Goal: Information Seeking & Learning: Learn about a topic

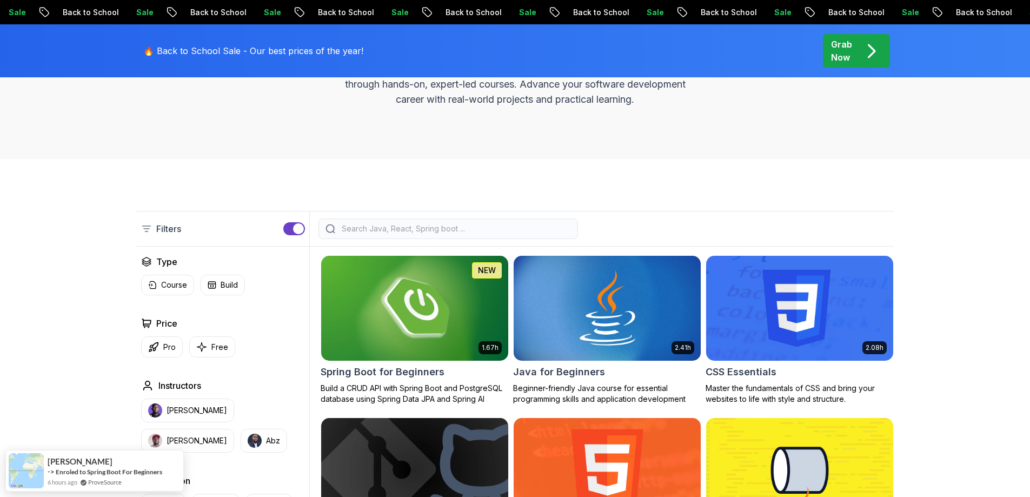
scroll to position [162, 0]
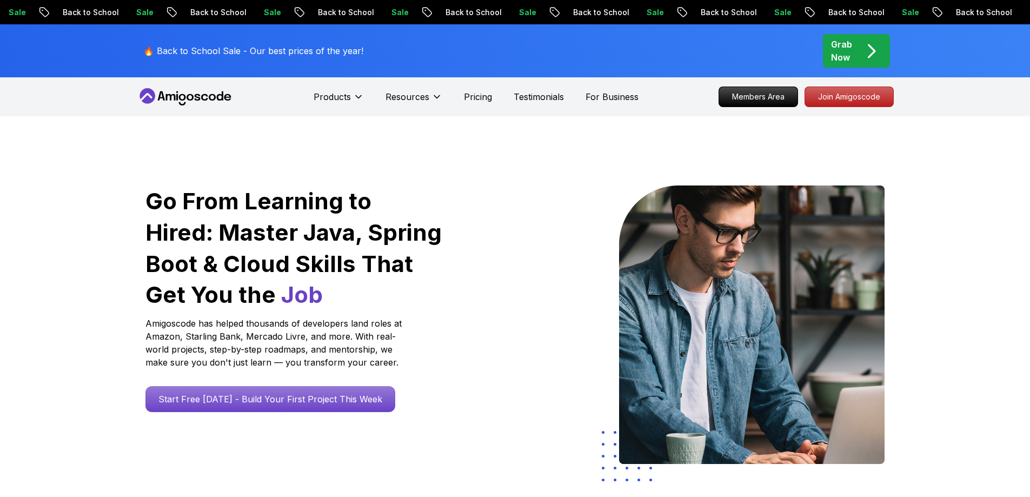
drag, startPoint x: 868, startPoint y: 48, endPoint x: 873, endPoint y: 56, distance: 10.2
click at [868, 47] on icon "pre-order" at bounding box center [871, 51] width 21 height 21
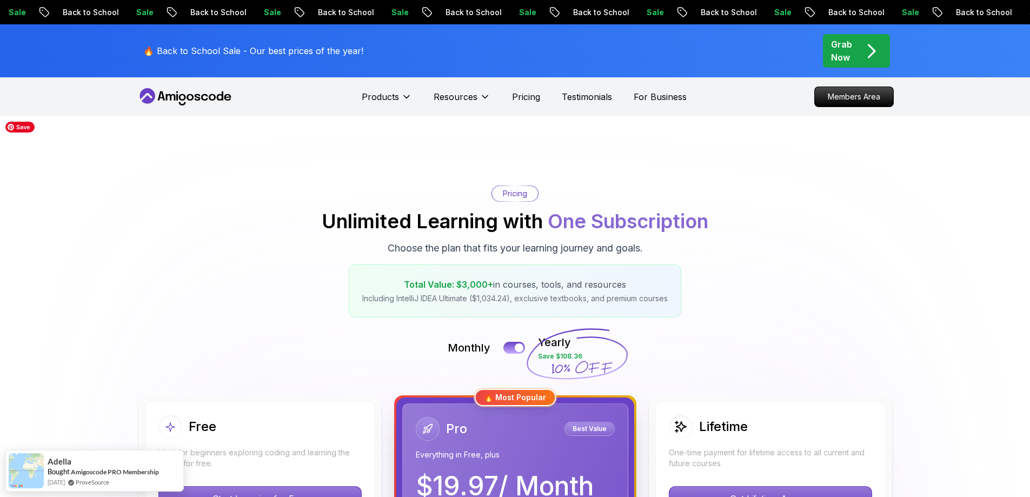
scroll to position [54, 0]
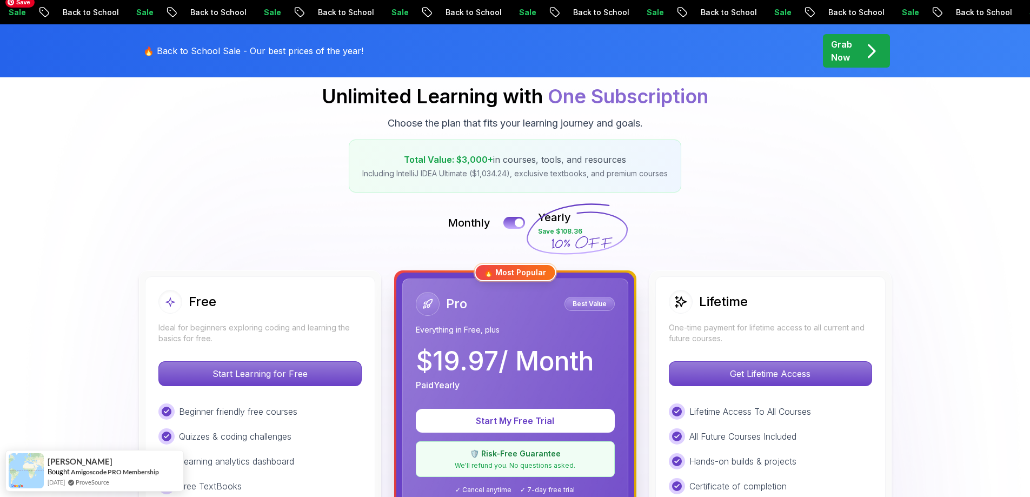
scroll to position [108, 0]
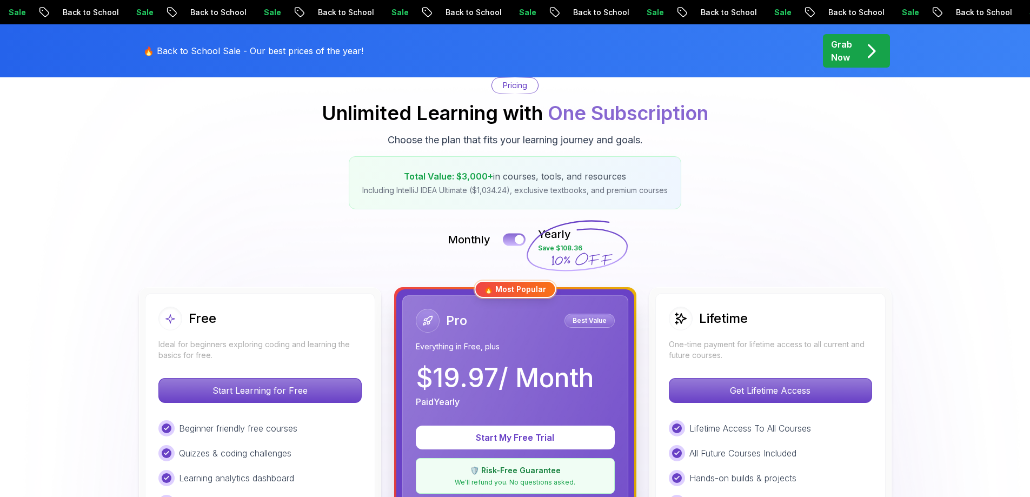
click at [514, 240] on button at bounding box center [514, 239] width 23 height 12
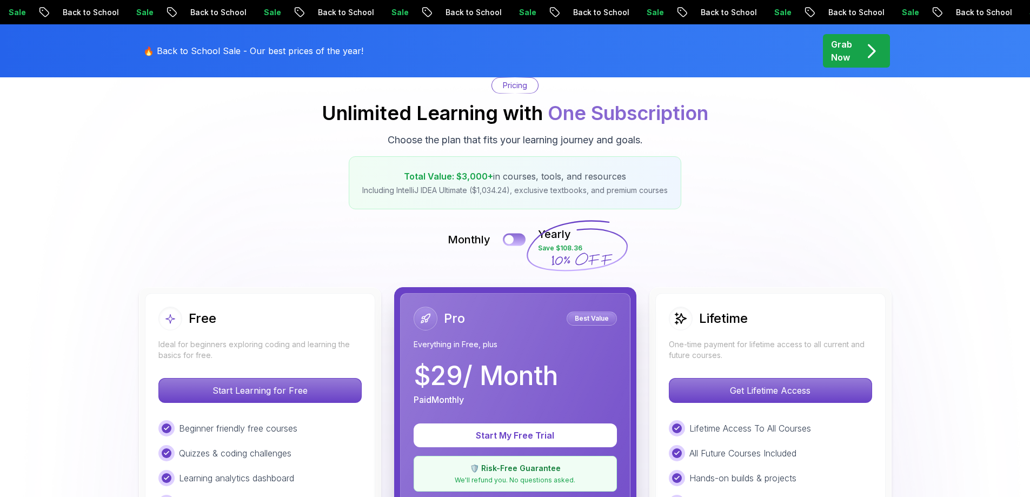
click at [514, 240] on div at bounding box center [509, 239] width 9 height 9
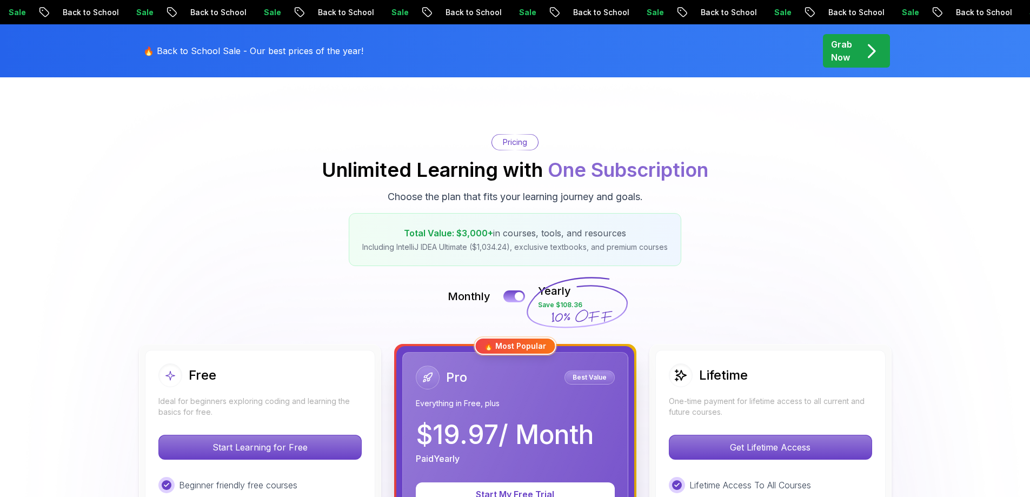
scroll to position [0, 0]
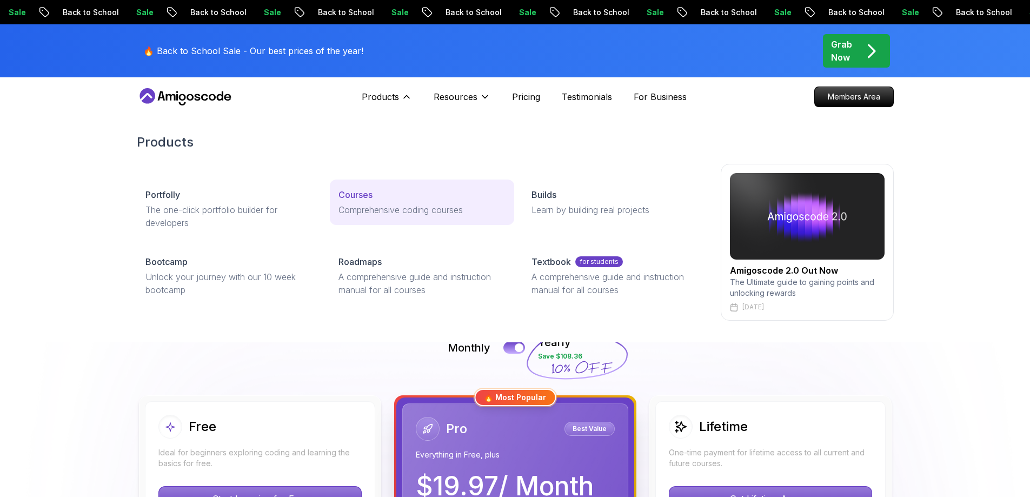
click at [359, 200] on p "Courses" at bounding box center [356, 194] width 34 height 13
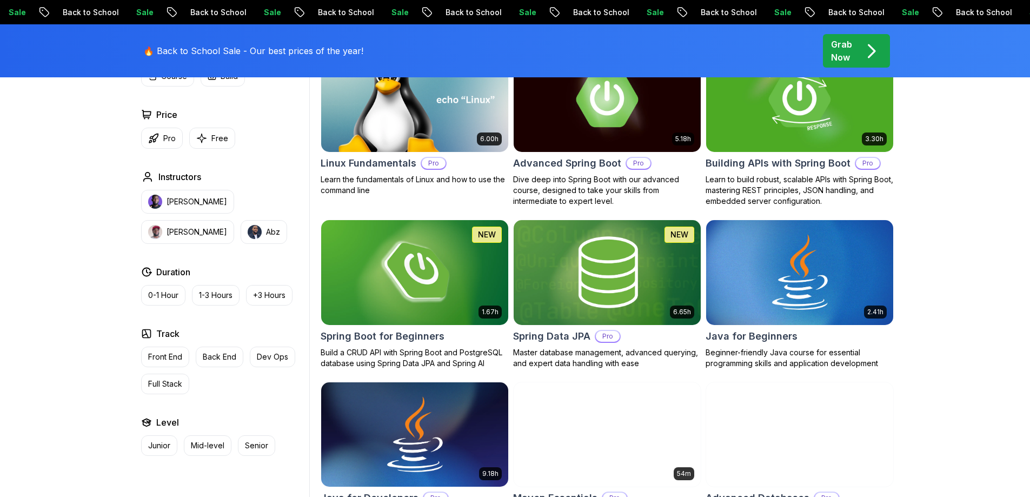
scroll to position [487, 0]
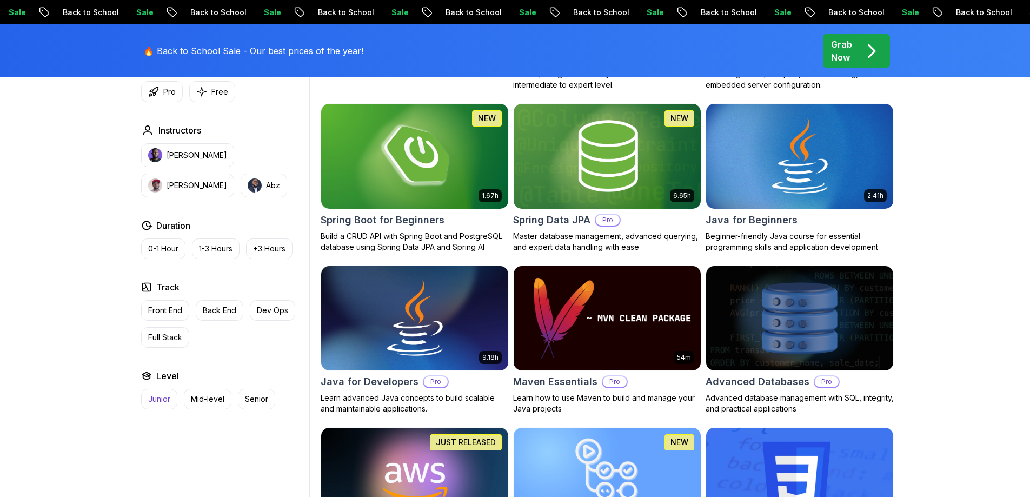
click at [161, 400] on p "Junior" at bounding box center [159, 399] width 22 height 11
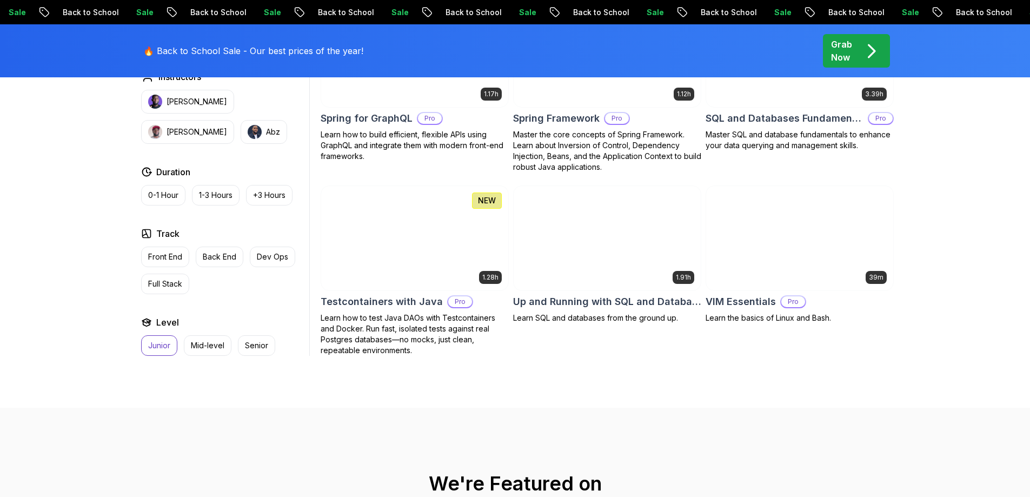
scroll to position [2001, 0]
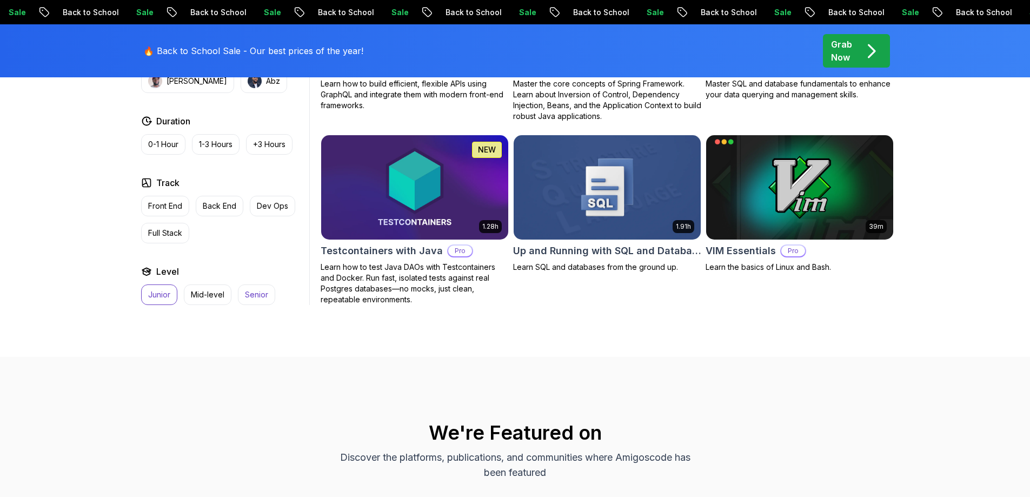
click at [257, 295] on p "Senior" at bounding box center [256, 294] width 23 height 11
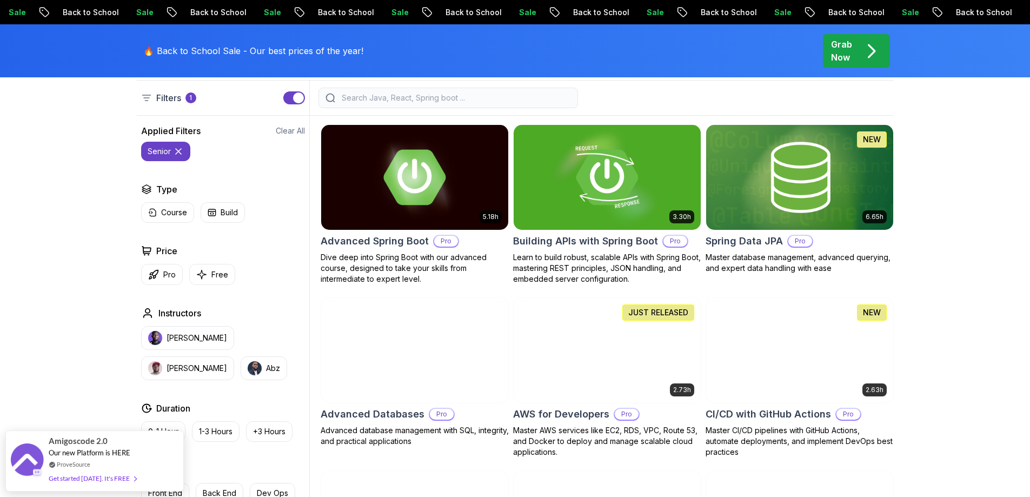
scroll to position [324, 0]
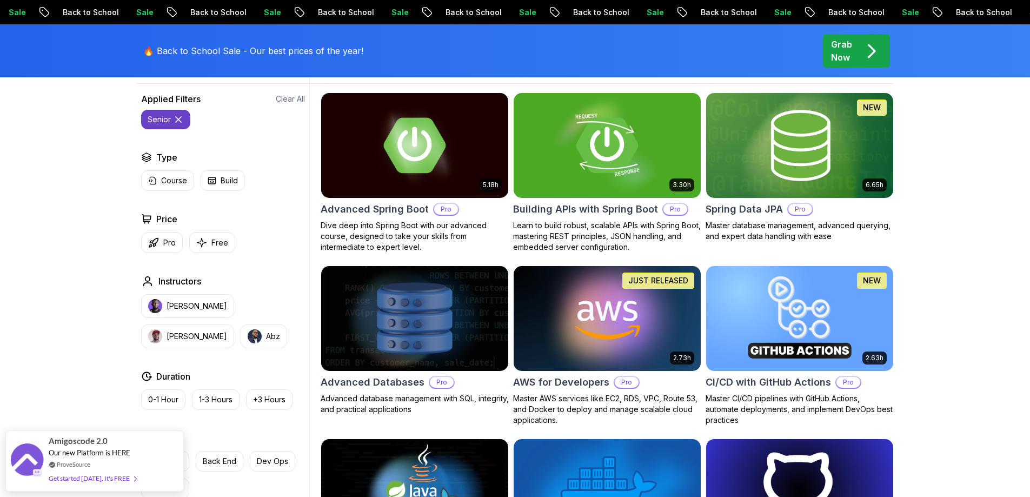
click at [181, 118] on icon at bounding box center [178, 119] width 11 height 11
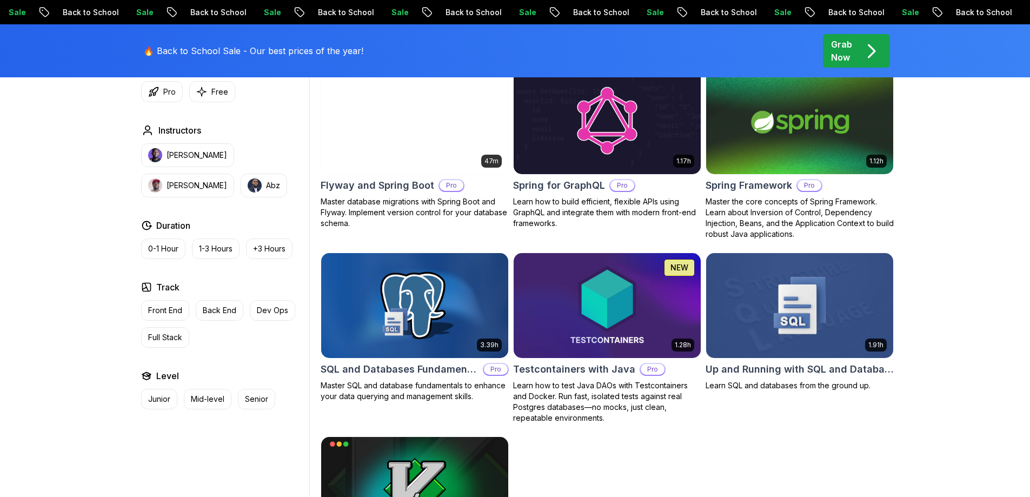
scroll to position [2974, 0]
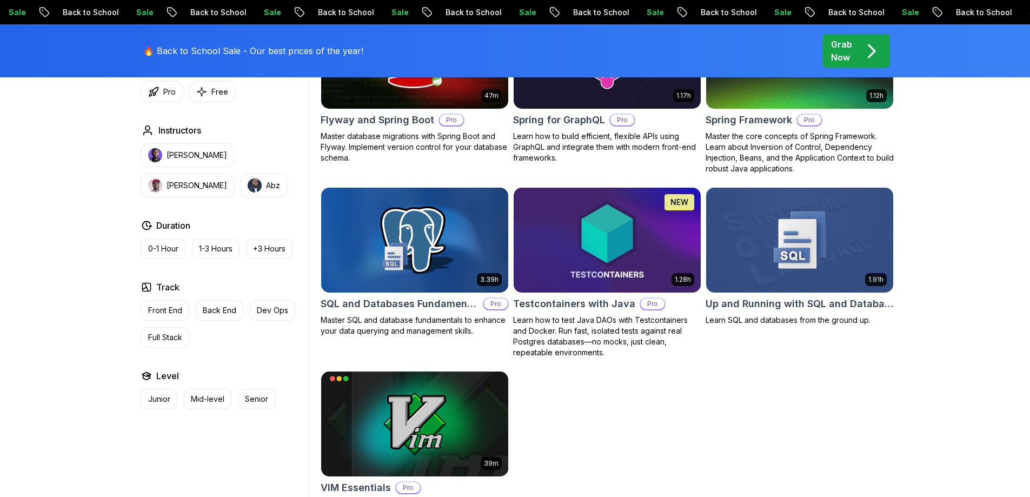
drag, startPoint x: 989, startPoint y: 356, endPoint x: 996, endPoint y: 286, distance: 70.6
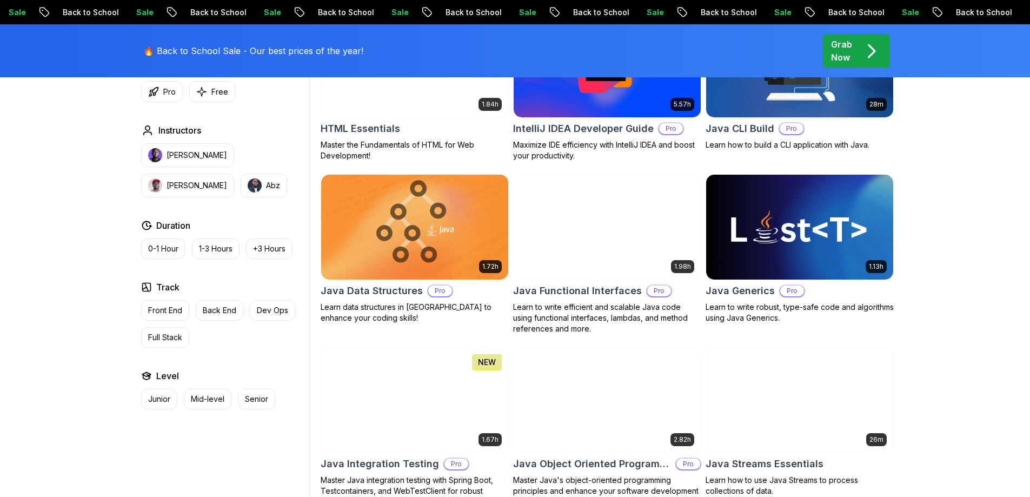
scroll to position [0, 0]
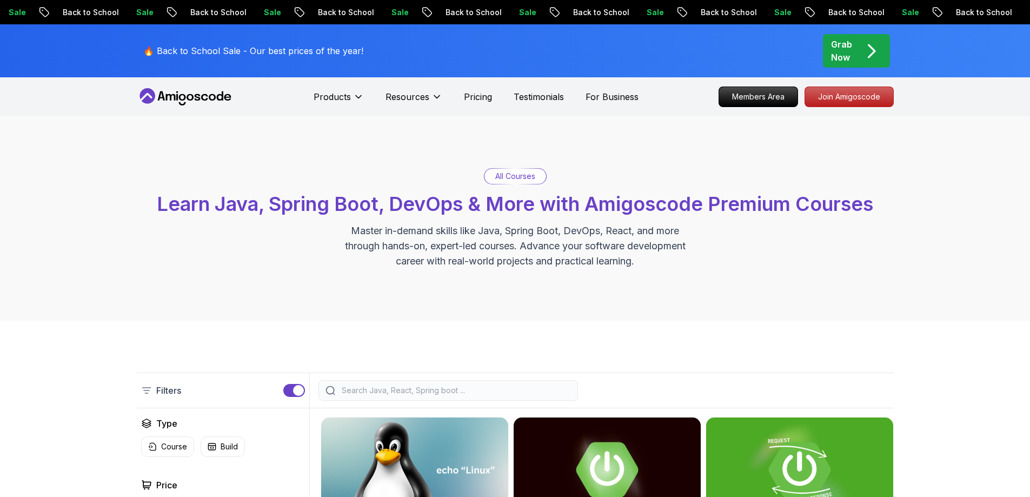
drag, startPoint x: 981, startPoint y: 344, endPoint x: 980, endPoint y: 152, distance: 192.0
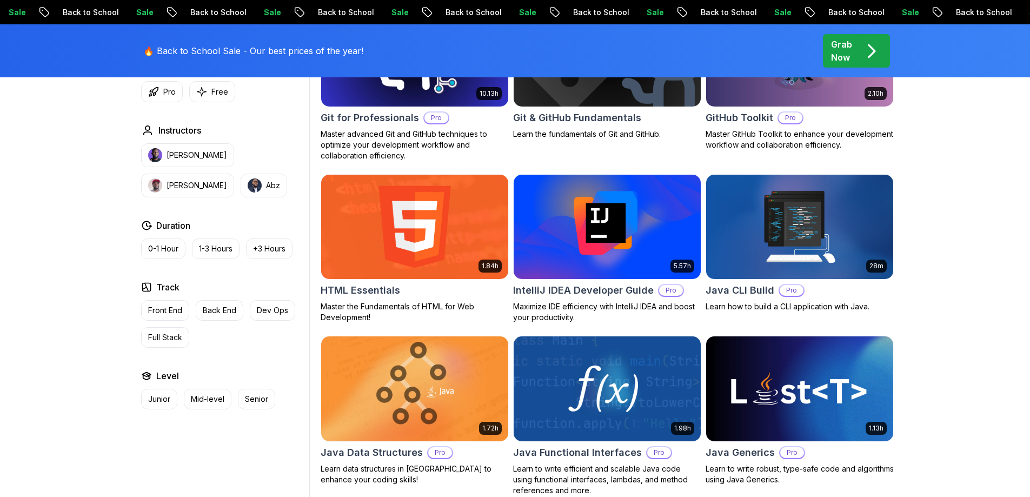
scroll to position [1244, 0]
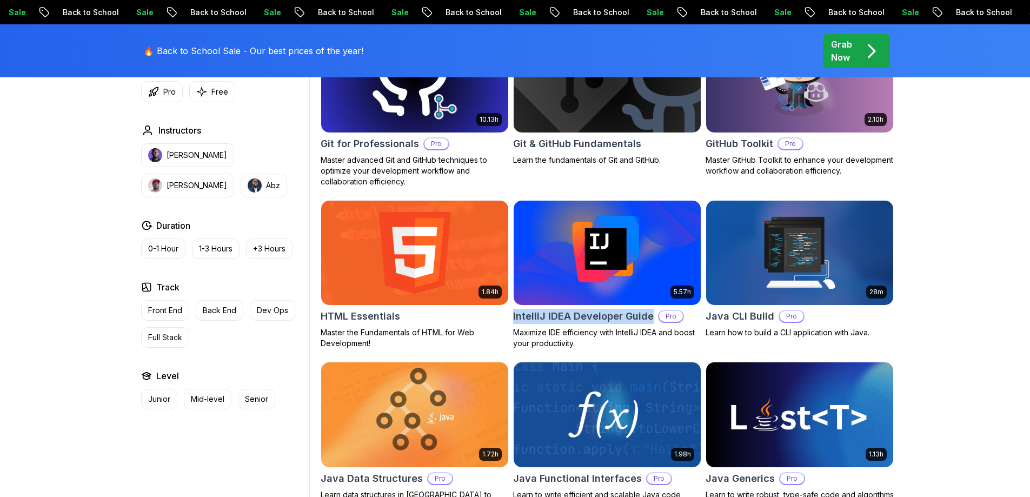
drag, startPoint x: 512, startPoint y: 316, endPoint x: 648, endPoint y: 322, distance: 135.9
copy h2 "IntelliJ IDEA Developer Guide"
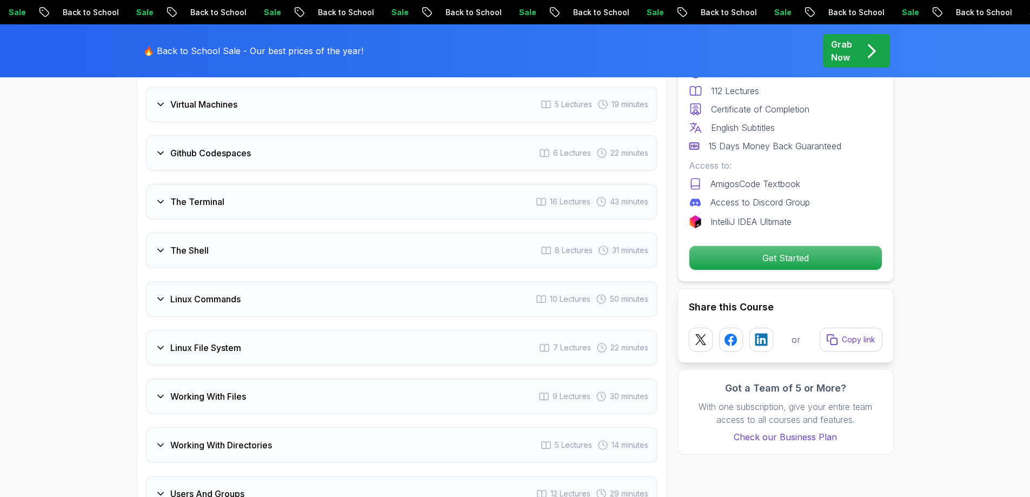
scroll to position [1730, 0]
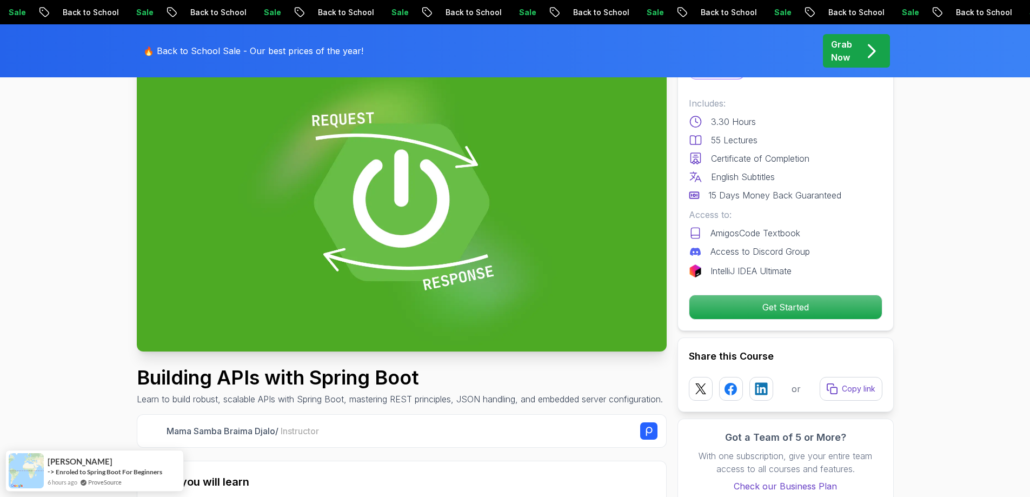
scroll to position [108, 0]
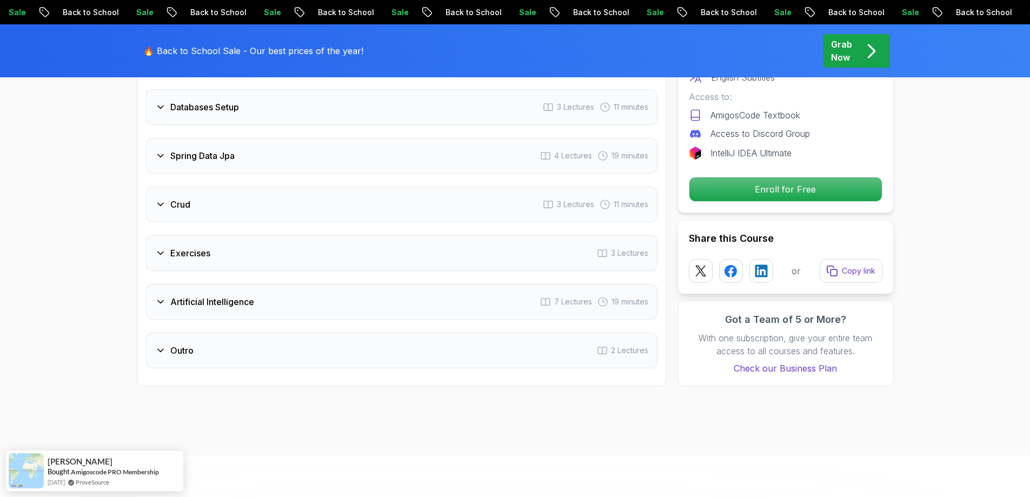
scroll to position [1784, 0]
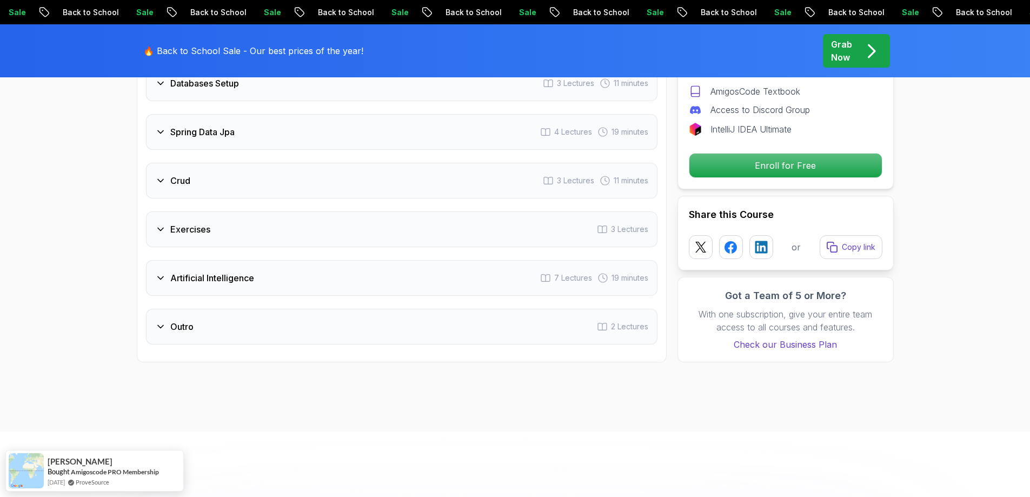
click at [151, 270] on div "Artificial Intelligence 7 Lectures 19 minutes" at bounding box center [402, 278] width 512 height 36
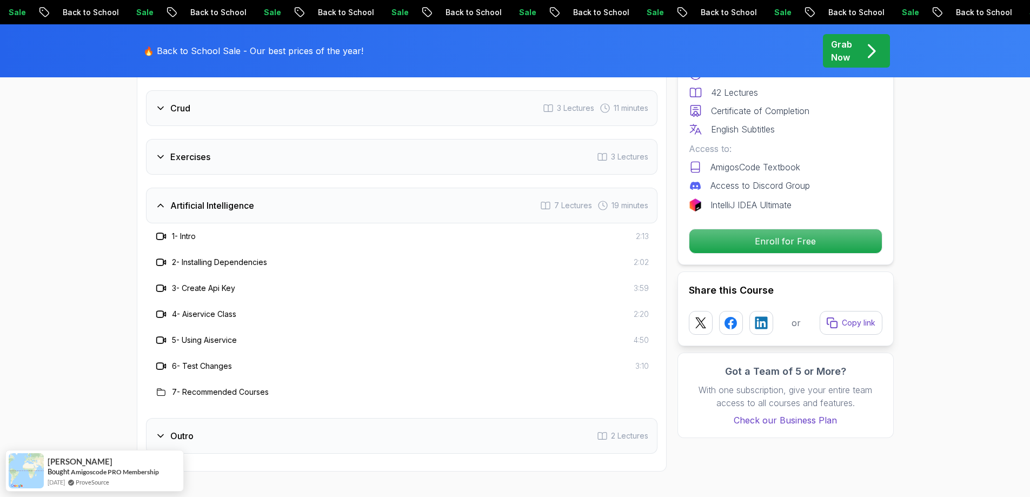
scroll to position [1841, 0]
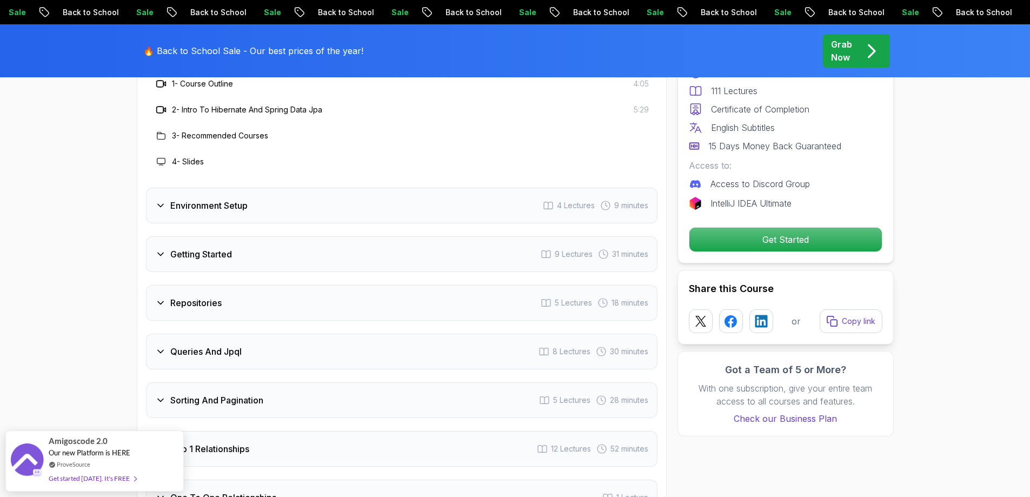
scroll to position [1460, 0]
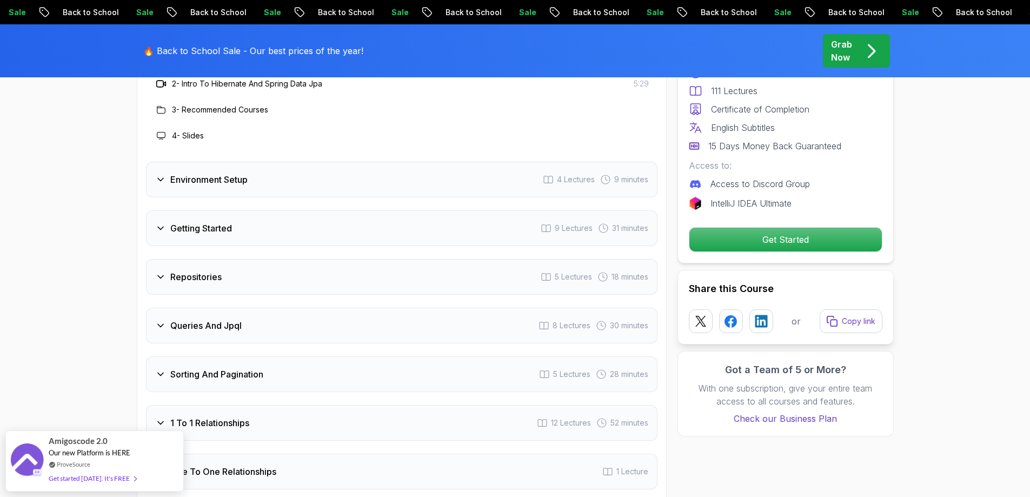
click at [154, 259] on div "Repositories 5 Lectures 18 minutes" at bounding box center [402, 277] width 512 height 36
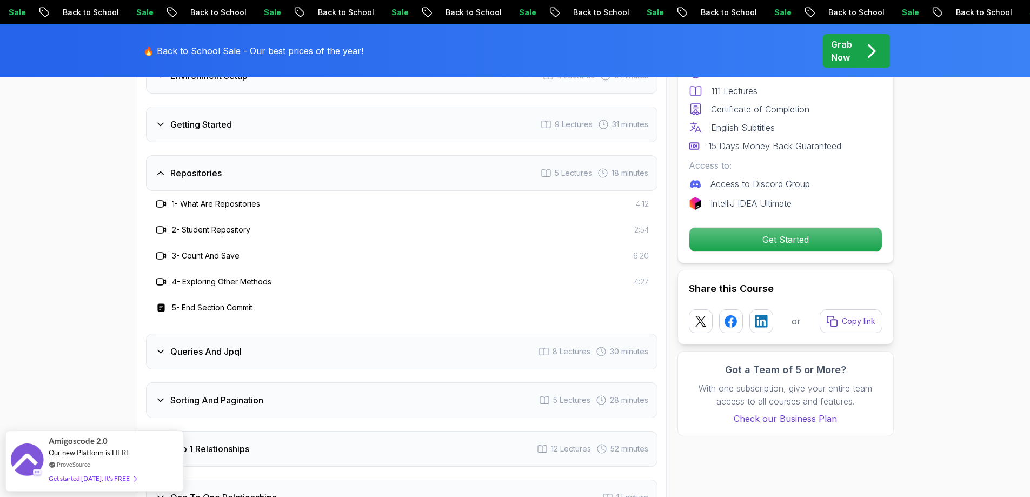
click at [163, 172] on icon at bounding box center [160, 173] width 5 height 3
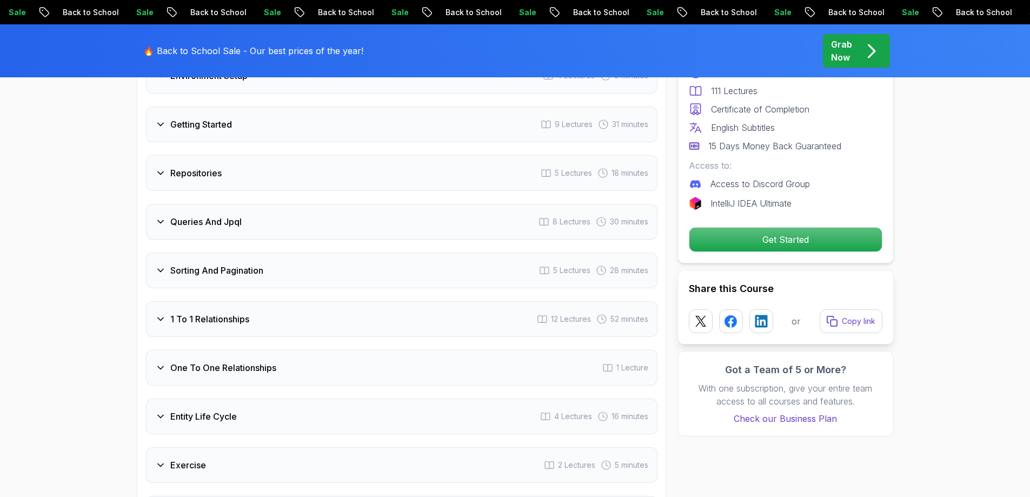
click at [152, 205] on div "Queries And Jpql 8 Lectures 30 minutes" at bounding box center [402, 222] width 512 height 36
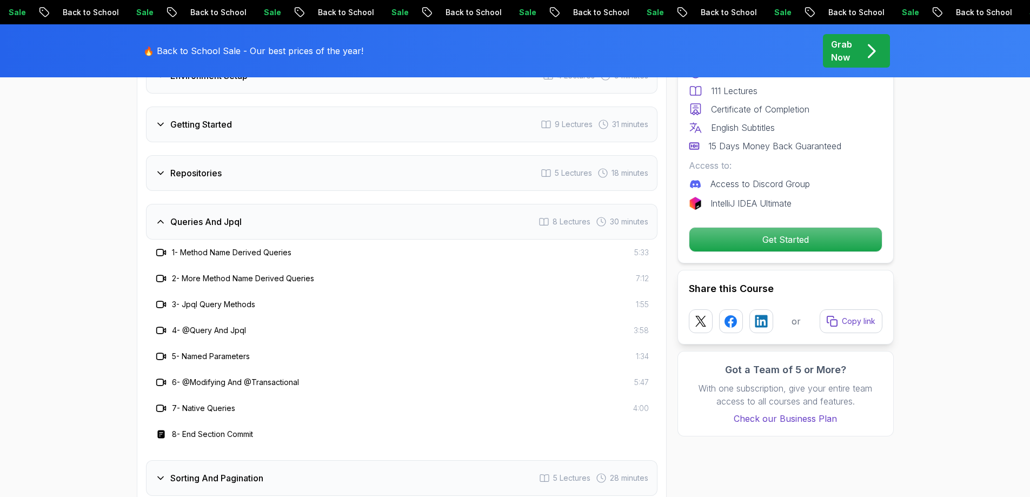
click at [152, 205] on div "Queries And Jpql 8 Lectures 30 minutes" at bounding box center [402, 222] width 512 height 36
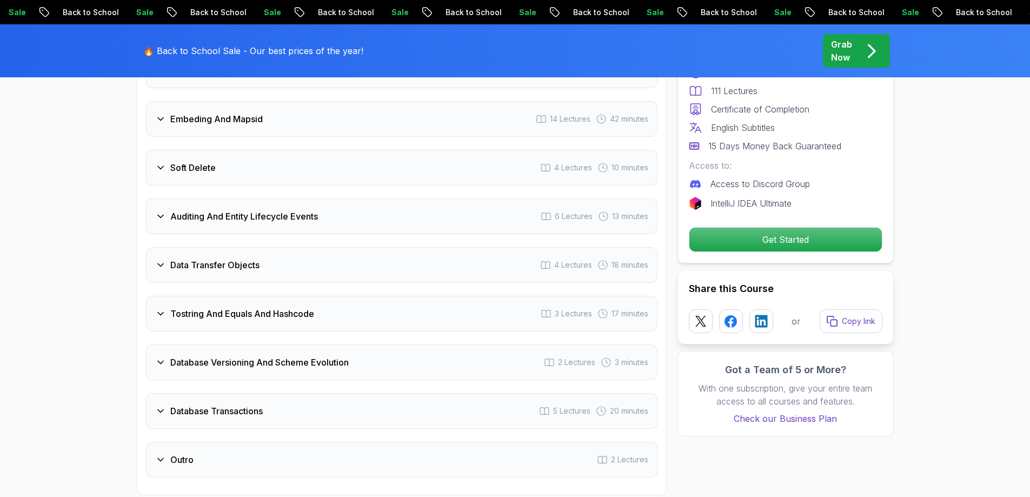
scroll to position [2055, 0]
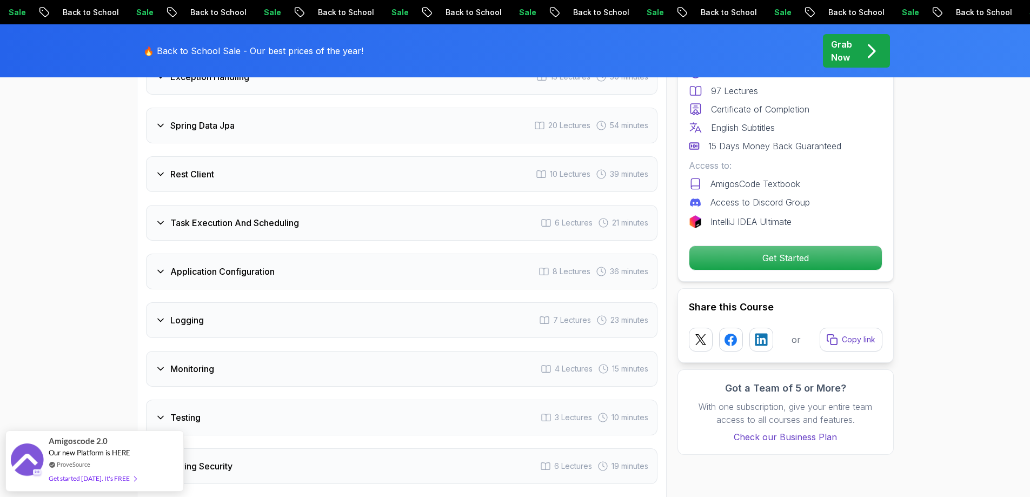
scroll to position [1784, 0]
